Goal: Entertainment & Leisure: Browse casually

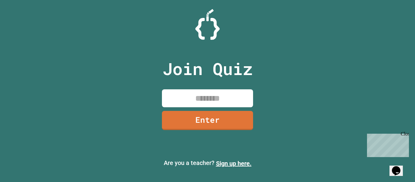
click at [220, 96] on input at bounding box center [207, 98] width 91 height 18
type input "********"
click at [207, 115] on link "Enter" at bounding box center [207, 120] width 92 height 20
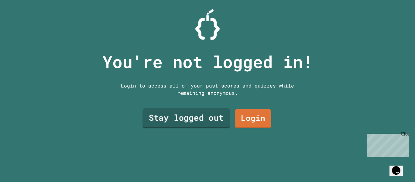
click at [170, 120] on link "Stay logged out" at bounding box center [185, 118] width 87 height 20
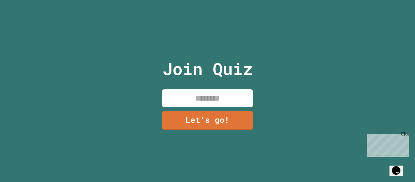
click at [230, 93] on input at bounding box center [207, 98] width 91 height 18
type input "******"
click at [184, 124] on link "Let's go!" at bounding box center [207, 120] width 92 height 20
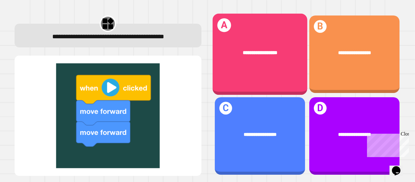
click at [241, 65] on div "**********" at bounding box center [259, 53] width 95 height 28
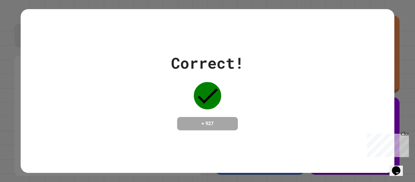
click at [209, 99] on icon at bounding box center [207, 95] width 27 height 27
click at [300, 81] on div "Correct! + 927" at bounding box center [207, 91] width 373 height 79
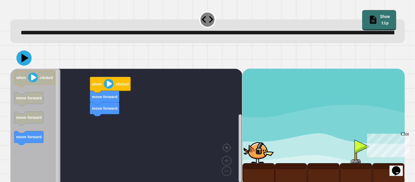
scroll to position [17, 0]
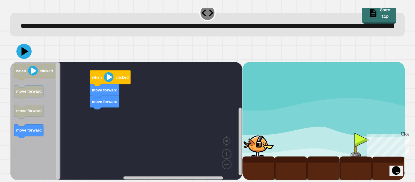
click at [104, 105] on div "move forward move forward when clicked when clicked move forward move forward m…" at bounding box center [126, 121] width 232 height 118
click at [94, 110] on div "move forward move forward when clicked when clicked move forward move forward m…" at bounding box center [126, 121] width 232 height 118
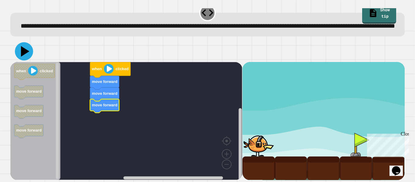
click at [19, 49] on icon at bounding box center [24, 51] width 18 height 18
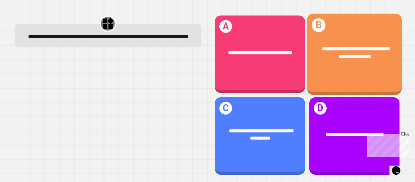
click at [331, 65] on div "**********" at bounding box center [354, 53] width 95 height 36
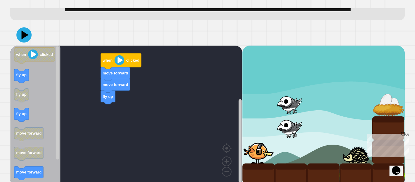
scroll to position [29, 0]
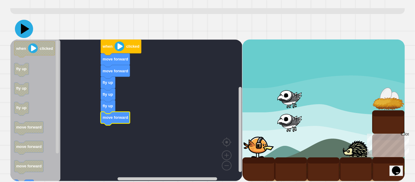
click at [25, 34] on icon at bounding box center [25, 29] width 8 height 11
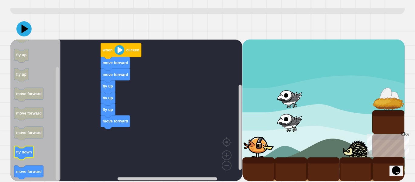
click at [25, 154] on text "fly down" at bounding box center [24, 152] width 16 height 5
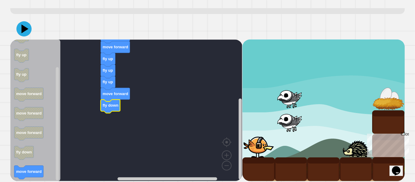
scroll to position [41, 0]
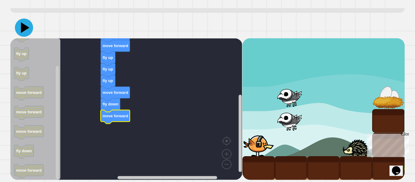
click at [17, 24] on icon at bounding box center [24, 28] width 18 height 18
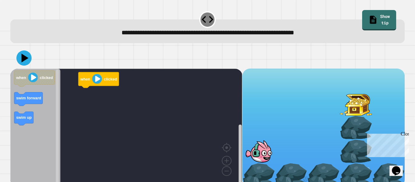
scroll to position [7, 0]
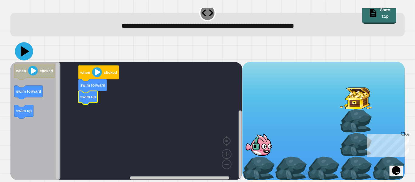
click at [22, 52] on icon at bounding box center [25, 51] width 8 height 11
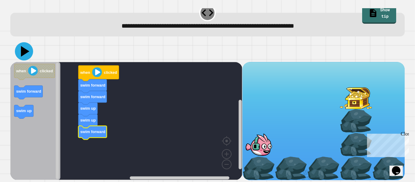
click at [28, 54] on icon at bounding box center [24, 51] width 18 height 18
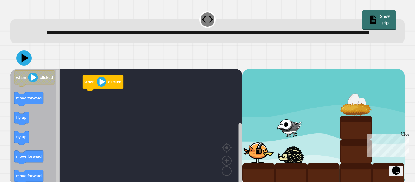
scroll to position [17, 0]
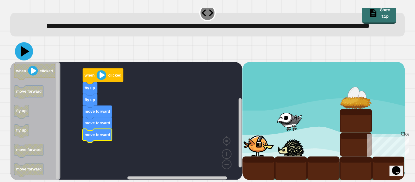
click at [29, 56] on icon at bounding box center [24, 51] width 18 height 18
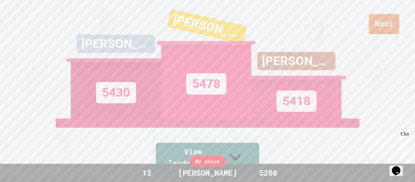
click at [390, 14] on link "Next" at bounding box center [383, 24] width 30 height 20
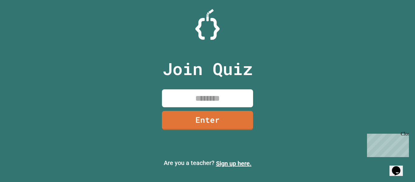
click at [184, 102] on input at bounding box center [207, 98] width 91 height 18
type input "********"
click at [190, 120] on link "Enter" at bounding box center [207, 120] width 91 height 20
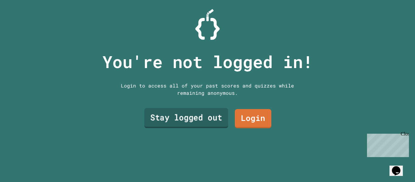
click at [190, 120] on link "Stay logged out" at bounding box center [186, 118] width 84 height 20
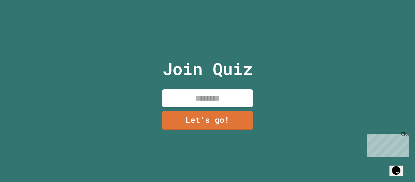
click at [215, 97] on input at bounding box center [207, 98] width 91 height 18
type input "******"
click at [216, 121] on link "Let's go!" at bounding box center [207, 120] width 92 height 20
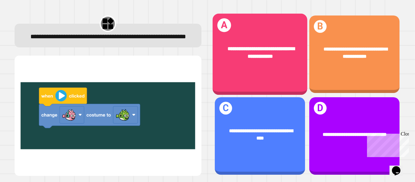
click at [249, 65] on div "**********" at bounding box center [259, 53] width 95 height 36
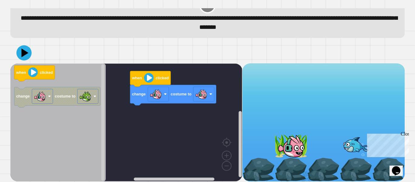
scroll to position [17, 0]
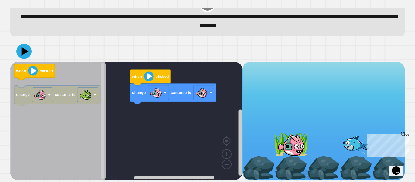
click at [405, 135] on div "Close" at bounding box center [404, 135] width 8 height 8
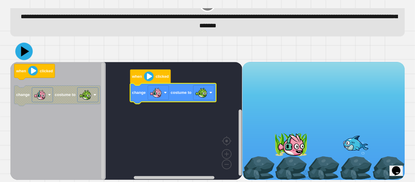
click at [20, 51] on icon at bounding box center [23, 50] width 17 height 17
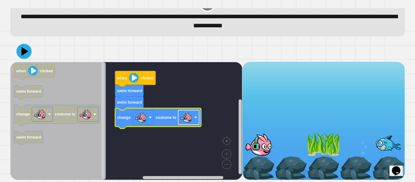
click at [181, 120] on image "Blockly Workspace" at bounding box center [186, 117] width 12 height 12
click at [29, 56] on icon at bounding box center [24, 51] width 18 height 18
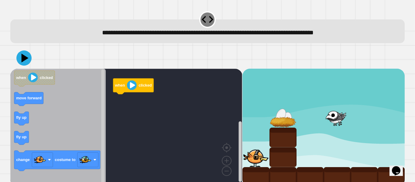
scroll to position [7, 0]
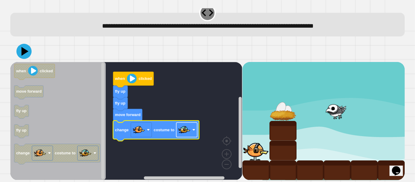
click at [179, 132] on image "Blockly Workspace" at bounding box center [184, 130] width 12 height 12
click at [181, 133] on image "Blockly Workspace" at bounding box center [184, 130] width 12 height 12
click at [19, 56] on icon at bounding box center [24, 51] width 18 height 18
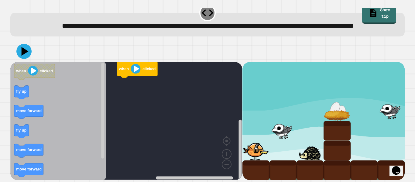
scroll to position [17, 0]
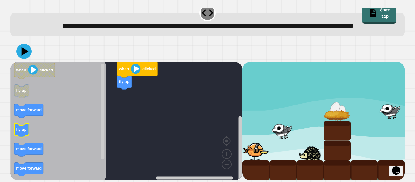
click at [19, 131] on icon "when clicked fly up move forward fly up move forward move forward change costum…" at bounding box center [57, 121] width 95 height 118
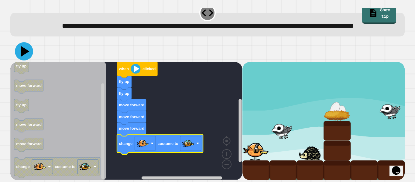
click at [20, 49] on icon at bounding box center [24, 51] width 18 height 18
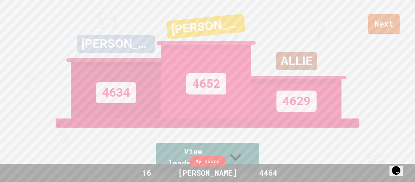
click at [385, 29] on link "Next" at bounding box center [384, 24] width 32 height 20
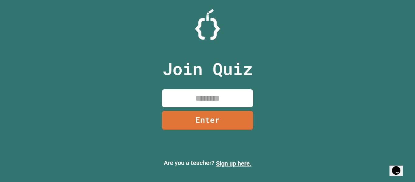
click at [215, 102] on input at bounding box center [207, 98] width 91 height 18
type input "********"
click at [228, 115] on link "Enter" at bounding box center [207, 120] width 88 height 20
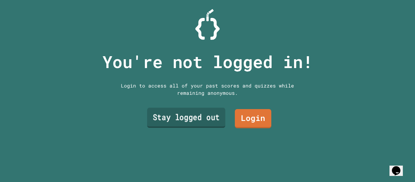
click at [218, 117] on link "Stay logged out" at bounding box center [186, 118] width 78 height 20
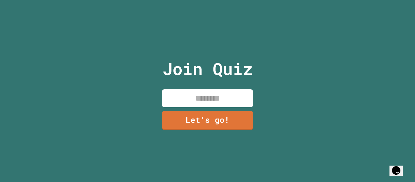
click at [208, 102] on input at bounding box center [207, 98] width 91 height 18
type input "******"
click at [201, 120] on link "Let's go!" at bounding box center [207, 120] width 89 height 20
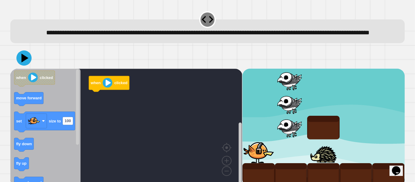
scroll to position [17, 0]
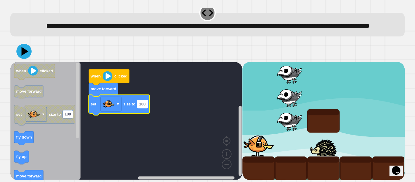
click at [143, 106] on text "100" at bounding box center [142, 104] width 6 height 5
type input "***"
click at [159, 127] on rect "Blockly Workspace" at bounding box center [126, 121] width 232 height 118
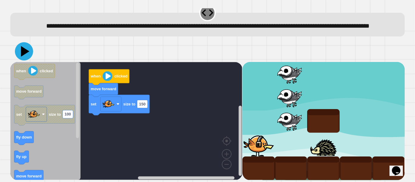
click at [22, 54] on icon at bounding box center [25, 51] width 8 height 11
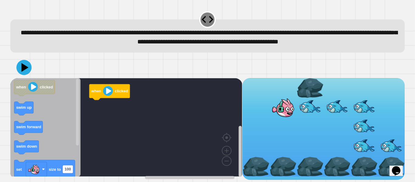
scroll to position [7, 0]
click at [27, 127] on icon "Blockly Workspace" at bounding box center [28, 128] width 29 height 14
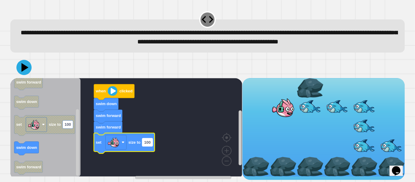
click at [149, 144] on text "100" at bounding box center [147, 142] width 6 height 5
type input "***"
click at [24, 71] on icon at bounding box center [25, 67] width 8 height 10
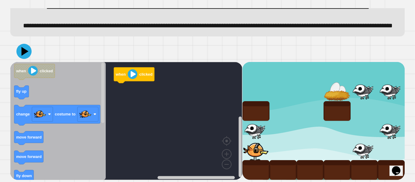
scroll to position [27, 0]
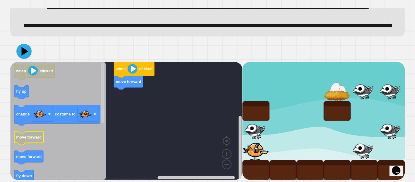
click at [37, 139] on text "move forward" at bounding box center [28, 136] width 25 height 5
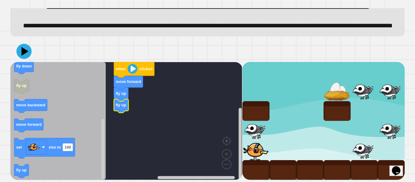
scroll to position [46, 0]
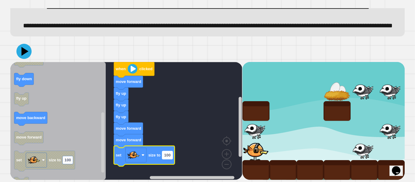
click at [166, 158] on rect "Blockly Workspace" at bounding box center [167, 155] width 10 height 8
type input "**"
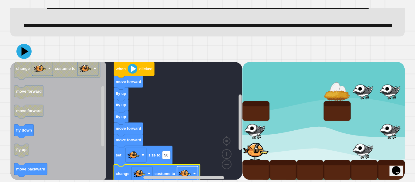
click at [187, 173] on image "Blockly Workspace" at bounding box center [185, 173] width 12 height 12
click at [21, 50] on icon at bounding box center [24, 51] width 18 height 18
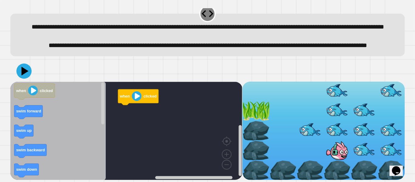
scroll to position [27, 0]
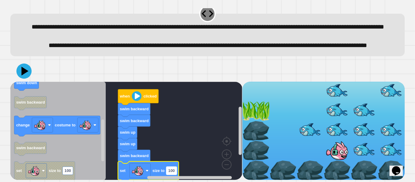
click at [171, 173] on rect "Blockly Workspace" at bounding box center [171, 170] width 10 height 8
type input "**"
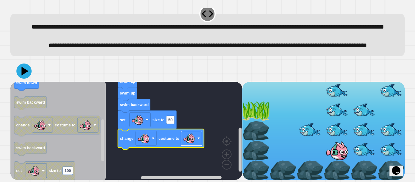
click at [190, 139] on image "Blockly Workspace" at bounding box center [189, 138] width 12 height 12
click at [26, 71] on icon at bounding box center [25, 71] width 8 height 11
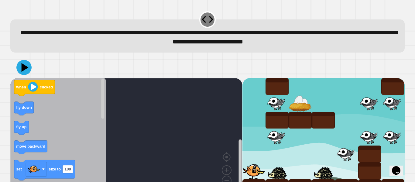
scroll to position [17, 0]
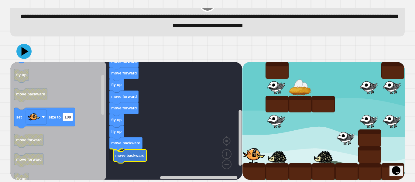
click at [127, 153] on text "move backward" at bounding box center [129, 155] width 29 height 5
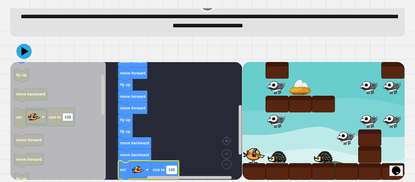
click at [171, 168] on text "100" at bounding box center [171, 169] width 6 height 5
type input "**"
click at [194, 131] on rect "Blockly Workspace" at bounding box center [126, 121] width 232 height 118
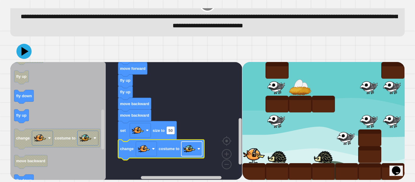
click at [194, 150] on image "Blockly Workspace" at bounding box center [189, 149] width 12 height 12
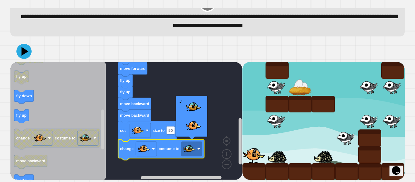
click at [203, 83] on rect "Blockly Workspace" at bounding box center [126, 121] width 232 height 118
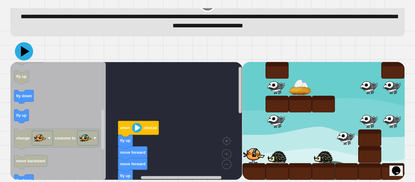
click at [27, 52] on icon at bounding box center [24, 51] width 18 height 18
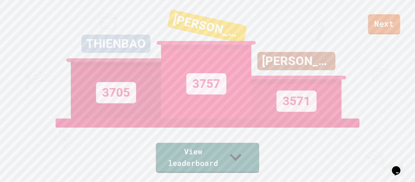
click at [391, 28] on link "Next" at bounding box center [384, 24] width 32 height 20
